Goal: Task Accomplishment & Management: Complete application form

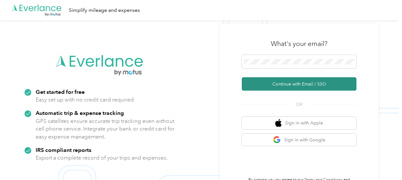
click at [281, 87] on button "Continue with Email / SSO" at bounding box center [299, 83] width 115 height 13
click at [288, 84] on button "Continue with Email / SSO" at bounding box center [299, 83] width 115 height 13
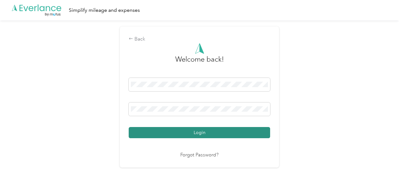
click at [214, 131] on button "Login" at bounding box center [200, 132] width 142 height 11
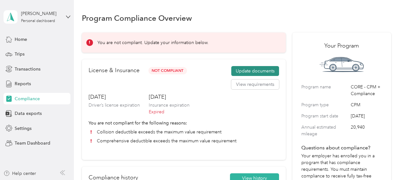
click at [238, 70] on button "Update documents" at bounding box center [255, 71] width 48 height 10
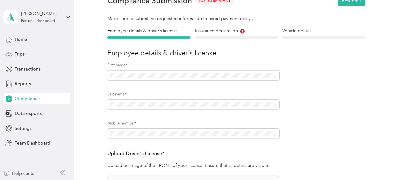
scroll to position [35, 0]
click at [211, 30] on h4 "Insurance declaration" at bounding box center [236, 30] width 83 height 7
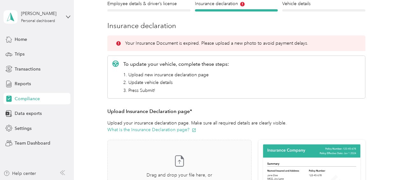
scroll to position [138, 0]
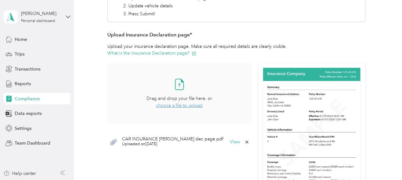
click at [181, 103] on span "choose a file to upload" at bounding box center [179, 105] width 47 height 5
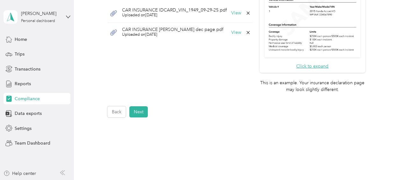
scroll to position [250, 0]
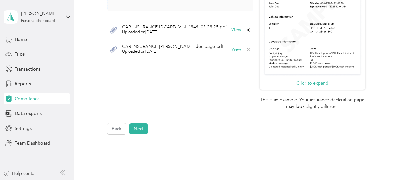
click at [247, 49] on icon at bounding box center [248, 49] width 3 height 3
click at [233, 52] on button "Yes" at bounding box center [231, 53] width 12 height 10
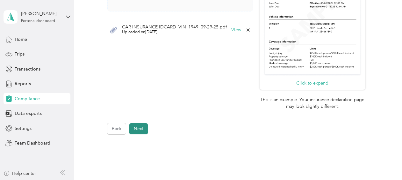
click at [138, 131] on button "Next" at bounding box center [138, 128] width 18 height 11
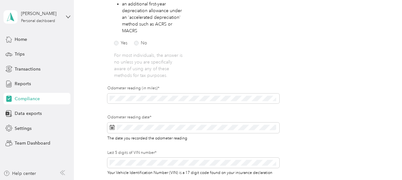
scroll to position [162, 0]
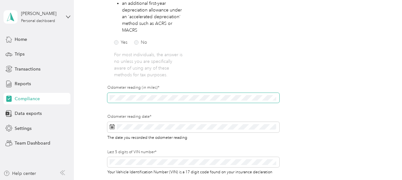
click at [100, 95] on div "Employee details & driver’s license License Insurance declaration Insurance Veh…" at bounding box center [236, 49] width 309 height 299
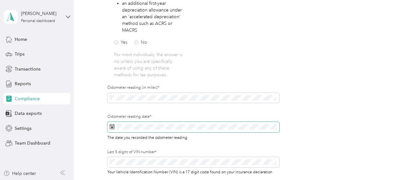
click at [114, 127] on icon at bounding box center [112, 126] width 5 height 5
click at [112, 127] on rect at bounding box center [112, 127] width 1 height 1
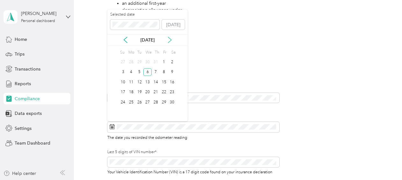
click at [169, 40] on icon at bounding box center [170, 40] width 6 height 6
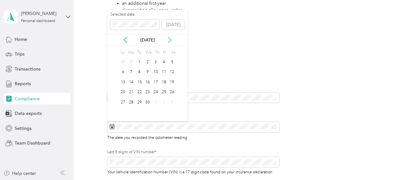
click at [169, 40] on icon at bounding box center [170, 40] width 6 height 6
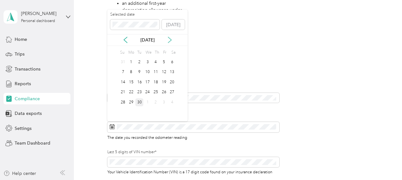
click at [169, 40] on icon at bounding box center [170, 40] width 6 height 6
click at [126, 42] on icon at bounding box center [125, 40] width 6 height 6
click at [140, 104] on div "30" at bounding box center [139, 102] width 8 height 8
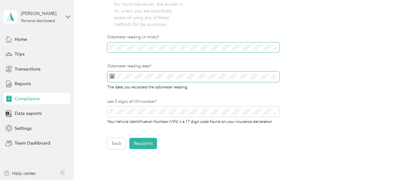
scroll to position [213, 0]
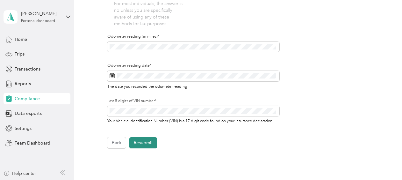
click at [146, 143] on button "Resubmit" at bounding box center [143, 142] width 28 height 11
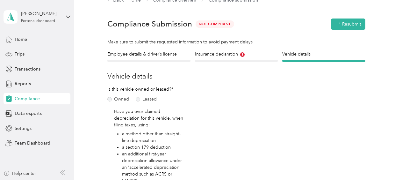
scroll to position [8, 0]
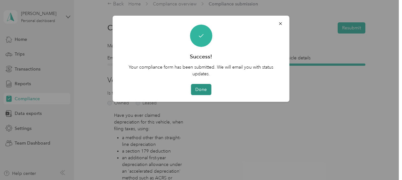
click at [197, 88] on button "Done" at bounding box center [201, 89] width 20 height 11
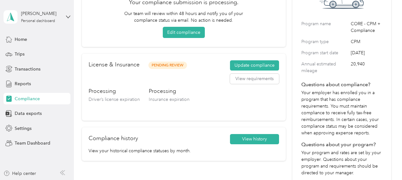
scroll to position [62, 0]
